Goal: Transaction & Acquisition: Download file/media

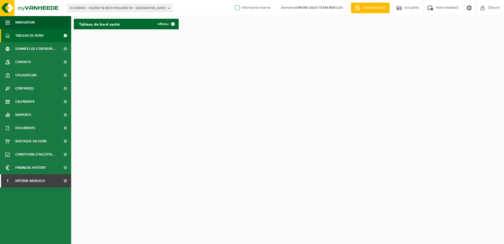
click at [235, 8] on label "Information interne" at bounding box center [252, 8] width 37 height 8
click at [233, 0] on input "Information interne" at bounding box center [233, 0] width 0 height 0
checkbox input "true"
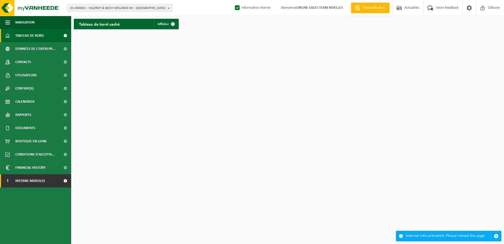
click at [25, 179] on span "Interne modules" at bounding box center [30, 180] width 30 height 13
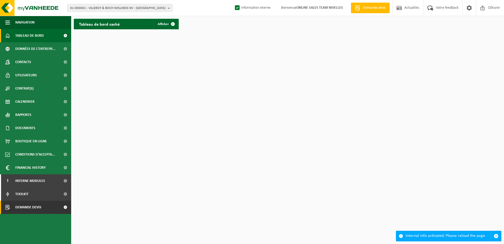
click at [61, 211] on span at bounding box center [65, 206] width 12 height 13
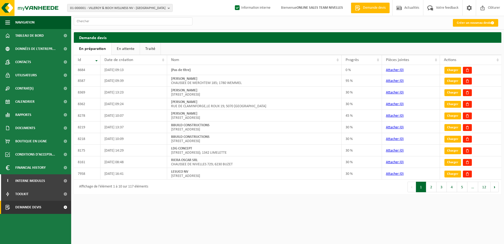
click at [148, 51] on link "Traité" at bounding box center [150, 49] width 21 height 12
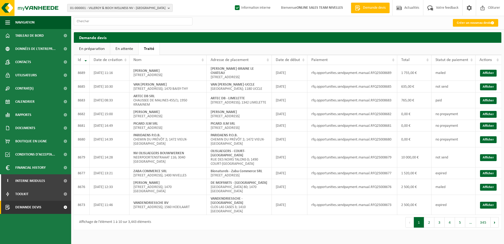
click at [171, 7] on b "button" at bounding box center [170, 7] width 5 height 7
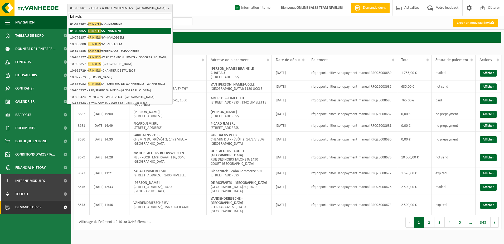
type input "krinkels"
click at [141, 28] on li "01-093865 - KRINKELS SA - NANINNE" at bounding box center [120, 31] width 103 height 7
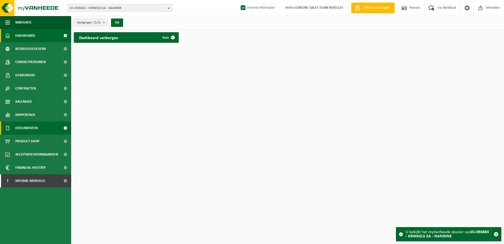
click at [31, 126] on span "Documenten" at bounding box center [26, 127] width 22 height 13
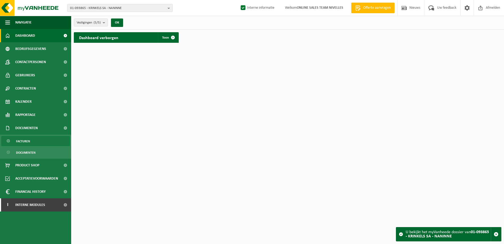
click at [36, 141] on link "Facturen" at bounding box center [35, 141] width 69 height 10
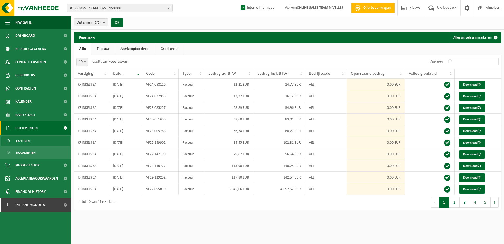
click at [109, 51] on link "Factuur" at bounding box center [103, 49] width 23 height 12
click at [454, 200] on button "2" at bounding box center [455, 202] width 10 height 11
click at [462, 200] on button "3" at bounding box center [465, 202] width 10 height 11
click at [468, 202] on button "3" at bounding box center [465, 202] width 10 height 11
click at [478, 203] on button "4" at bounding box center [475, 202] width 10 height 11
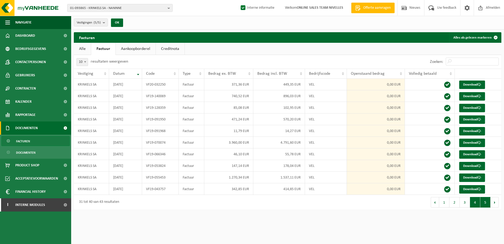
click at [481, 202] on button "5" at bounding box center [486, 202] width 10 height 11
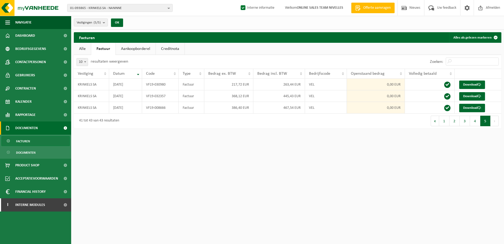
click at [350, 213] on html "01-093865 - KRINKELS SA - NANINNE 01-093865 - KRINKELS SA - NANINNE 10-992729 -…" at bounding box center [252, 122] width 504 height 244
click at [169, 9] on b "button" at bounding box center [170, 7] width 5 height 7
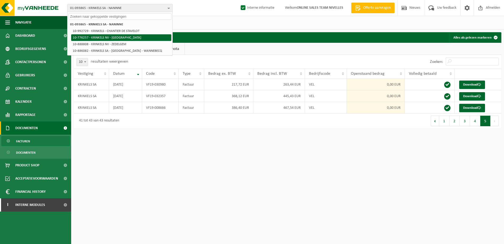
click at [138, 37] on li "10-776257 - KRINKELS NV - MALDEGEM" at bounding box center [121, 37] width 100 height 7
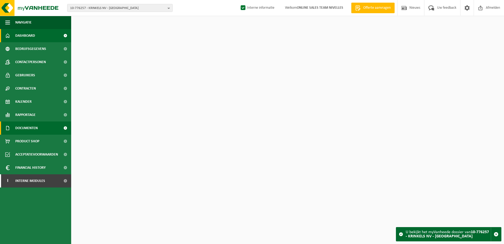
click at [25, 128] on span "Documenten" at bounding box center [26, 127] width 22 height 13
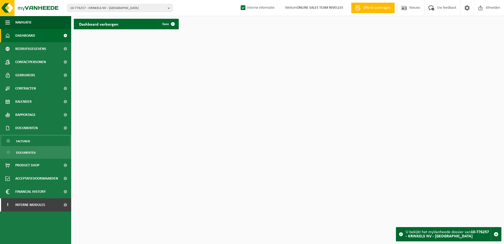
click at [35, 141] on link "Facturen" at bounding box center [35, 141] width 69 height 10
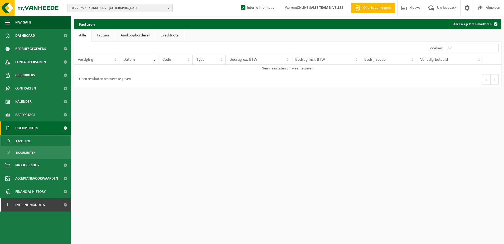
click at [100, 33] on link "Factuur" at bounding box center [103, 35] width 23 height 12
click at [168, 6] on b "button" at bounding box center [170, 7] width 5 height 7
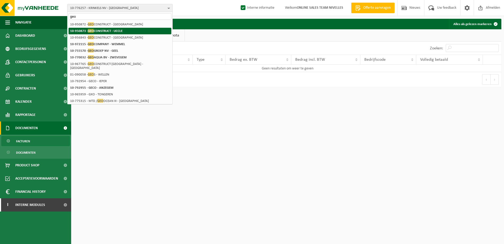
type input "geo"
click at [114, 32] on strong "10-950873 - GEO CONSTRUCT - UCCLE" at bounding box center [96, 31] width 52 height 4
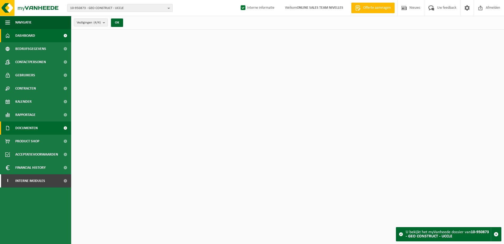
click at [39, 128] on link "Documenten" at bounding box center [35, 127] width 71 height 13
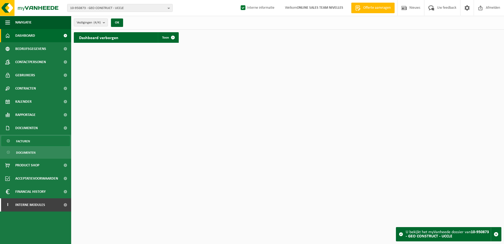
click at [46, 144] on link "Facturen" at bounding box center [35, 141] width 69 height 10
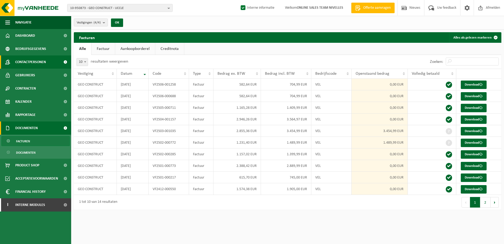
click at [41, 63] on span "Contactpersonen" at bounding box center [30, 61] width 31 height 13
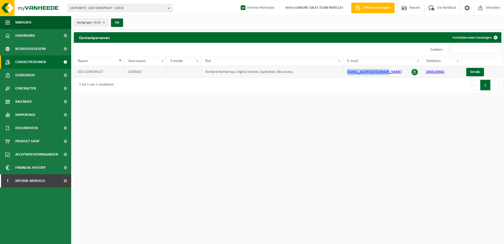
drag, startPoint x: 386, startPoint y: 73, endPoint x: 347, endPoint y: 71, distance: 39.9
click at [347, 71] on td "[EMAIL_ADDRESS][DOMAIN_NAME]" at bounding box center [382, 72] width 79 height 12
copy link "[EMAIL_ADDRESS][DOMAIN_NAME]"
click at [31, 130] on span "Documenten" at bounding box center [26, 127] width 22 height 13
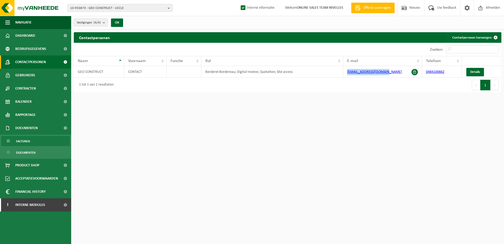
click at [33, 140] on link "Facturen" at bounding box center [35, 141] width 69 height 10
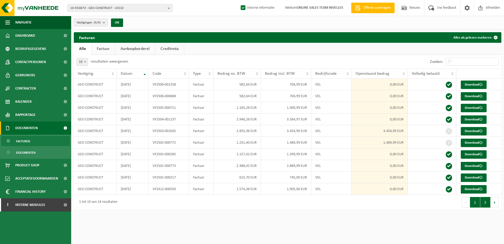
click at [487, 203] on button "2" at bounding box center [486, 202] width 10 height 11
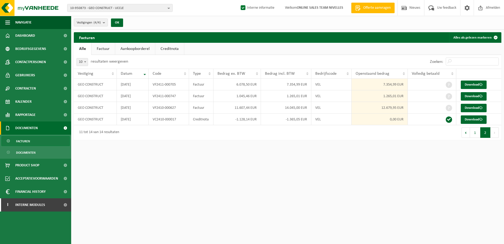
click at [478, 132] on button "1" at bounding box center [475, 132] width 10 height 11
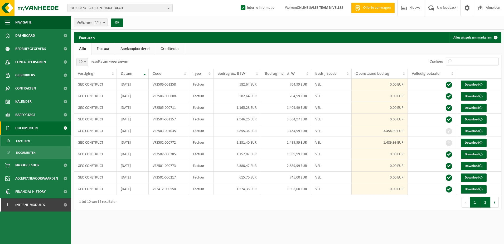
click at [485, 199] on button "2" at bounding box center [486, 202] width 10 height 11
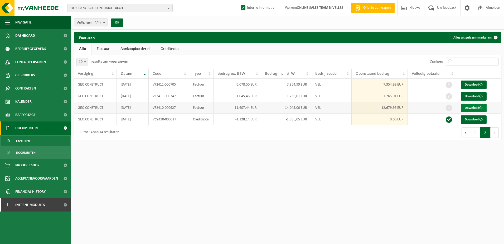
click at [467, 109] on link "Download" at bounding box center [474, 108] width 26 height 8
click at [479, 94] on link "Download" at bounding box center [474, 96] width 26 height 8
click at [480, 85] on link "Download" at bounding box center [474, 84] width 26 height 8
click at [478, 134] on button "1" at bounding box center [475, 132] width 10 height 11
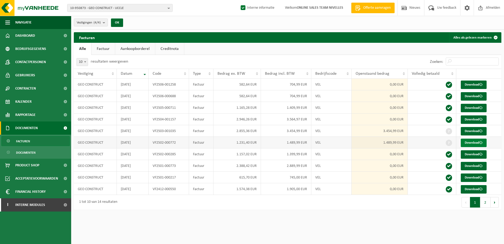
click at [476, 142] on link "Download" at bounding box center [474, 142] width 26 height 8
click at [480, 129] on link "Download" at bounding box center [474, 131] width 26 height 8
click at [117, 222] on html "10-950873 - GEO CONSTRUCT - UCCLE 10-950873 - GEO CONSTRUCT - UCCLE 10-956843 -…" at bounding box center [252, 122] width 504 height 244
click at [386, 221] on html "10-950873 - GEO CONSTRUCT - UCCLE 10-950873 - GEO CONSTRUCT - UCCLE 10-956843 -…" at bounding box center [252, 122] width 504 height 244
